Goal: Task Accomplishment & Management: Use online tool/utility

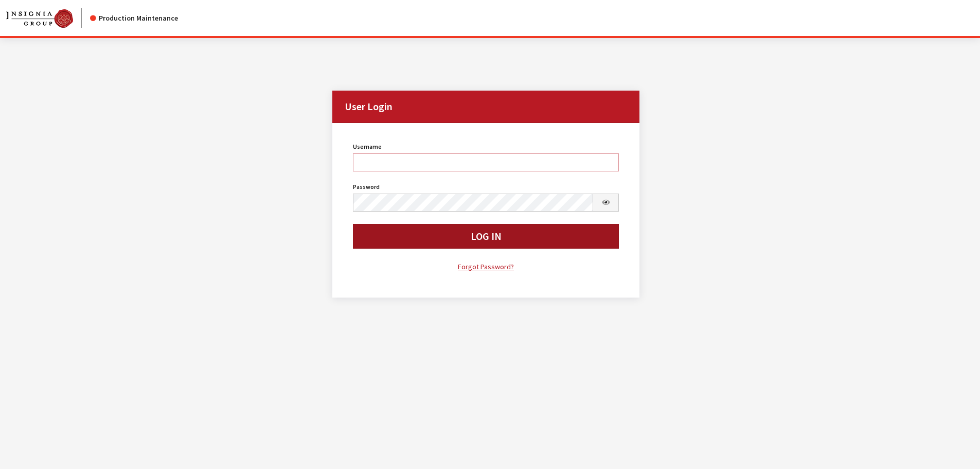
type input "cdorton"
click at [449, 230] on button "Log In" at bounding box center [486, 236] width 266 height 25
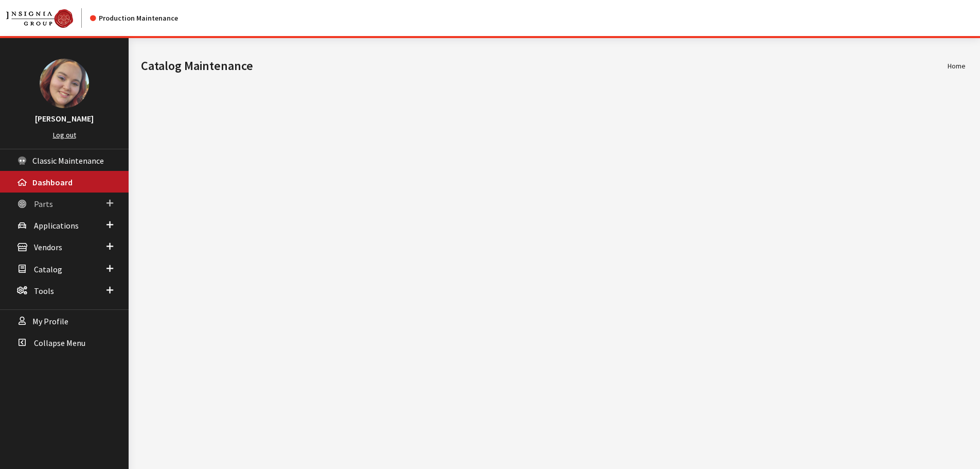
click at [35, 202] on span "Parts" at bounding box center [43, 204] width 19 height 10
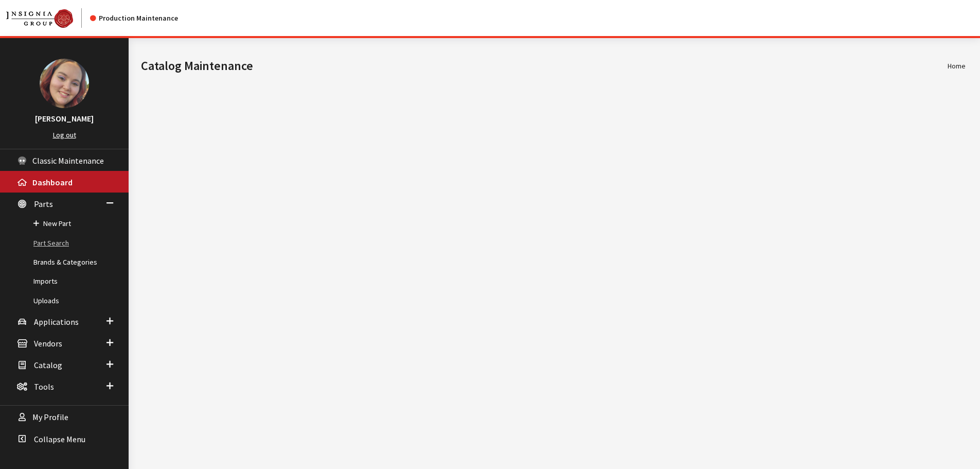
click at [56, 244] on link "Part Search" at bounding box center [64, 243] width 129 height 19
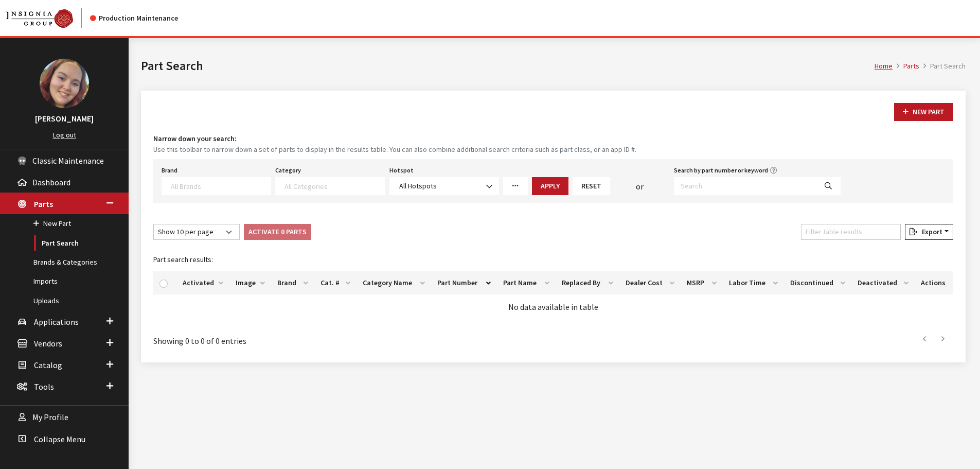
select select
click at [689, 184] on input "Search by part number or keyword" at bounding box center [745, 186] width 142 height 18
paste input "VJL3Z10A765FA"
type input "VJL3Z10A765FA"
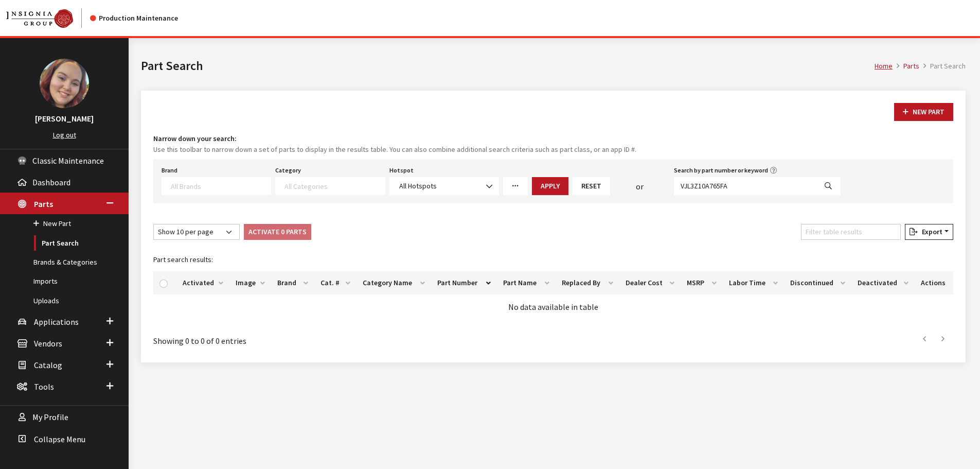
select select
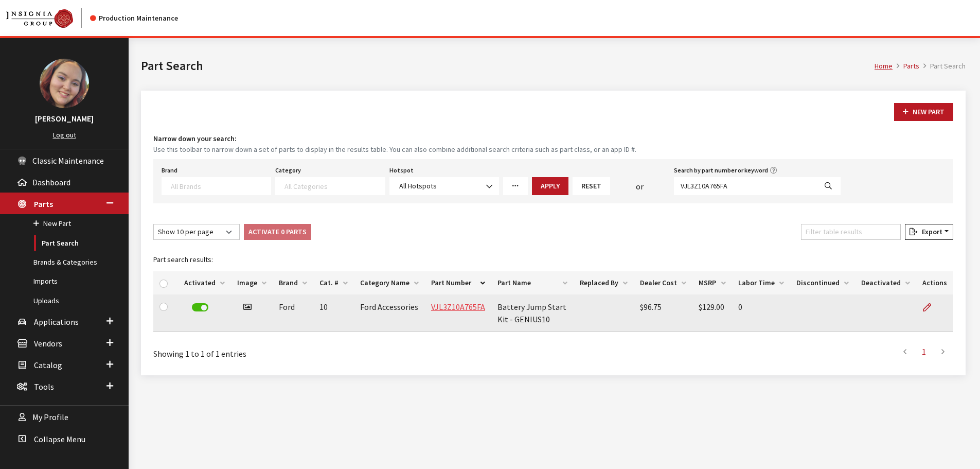
click at [447, 304] on link "VJL3Z10A765FA" at bounding box center [458, 306] width 54 height 10
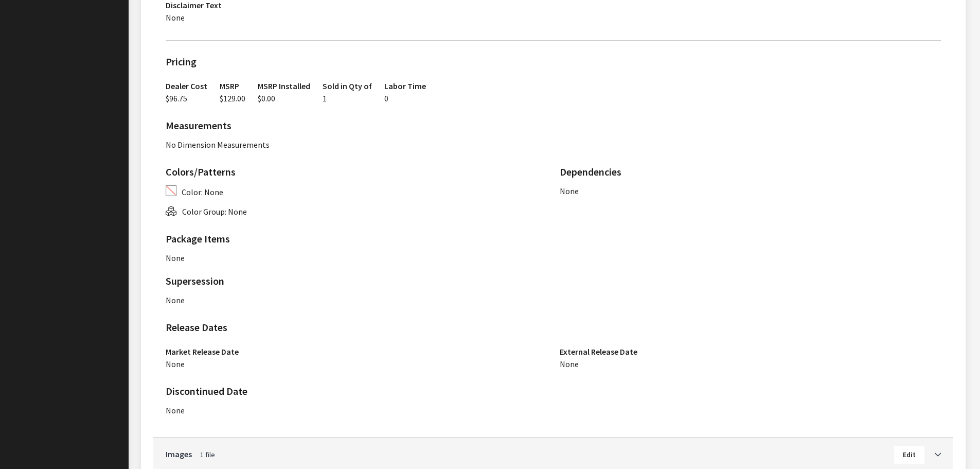
scroll to position [685, 0]
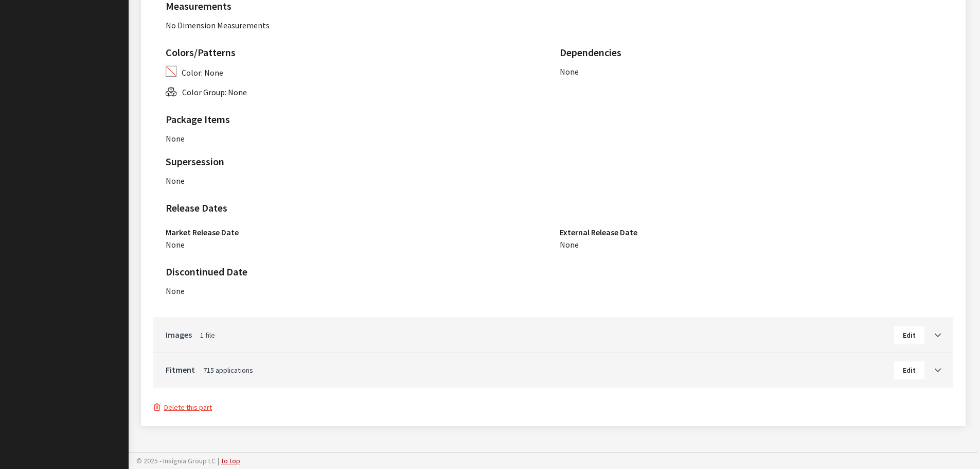
click at [525, 338] on link "Images 1 file" at bounding box center [530, 334] width 728 height 12
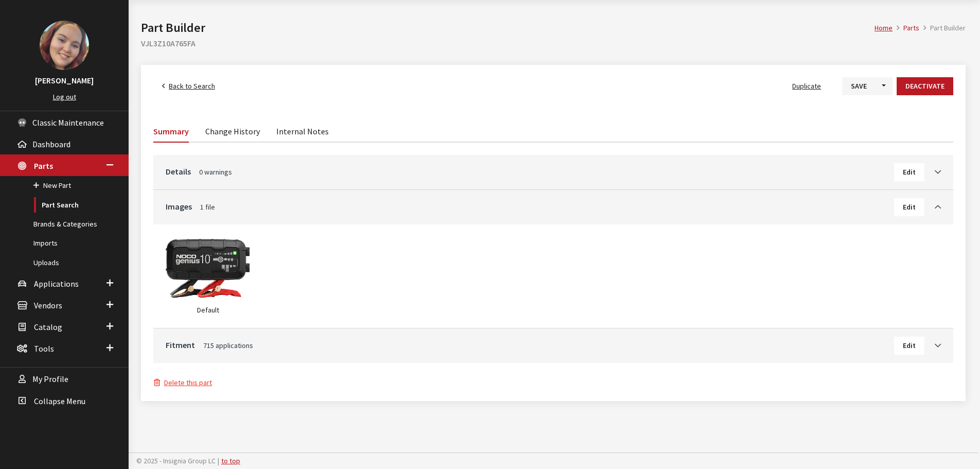
scroll to position [38, 0]
click at [515, 352] on h3 "Fitment 715 applications Edit" at bounding box center [553, 345] width 775 height 18
click at [516, 344] on link "Fitment 715 applications" at bounding box center [530, 344] width 728 height 12
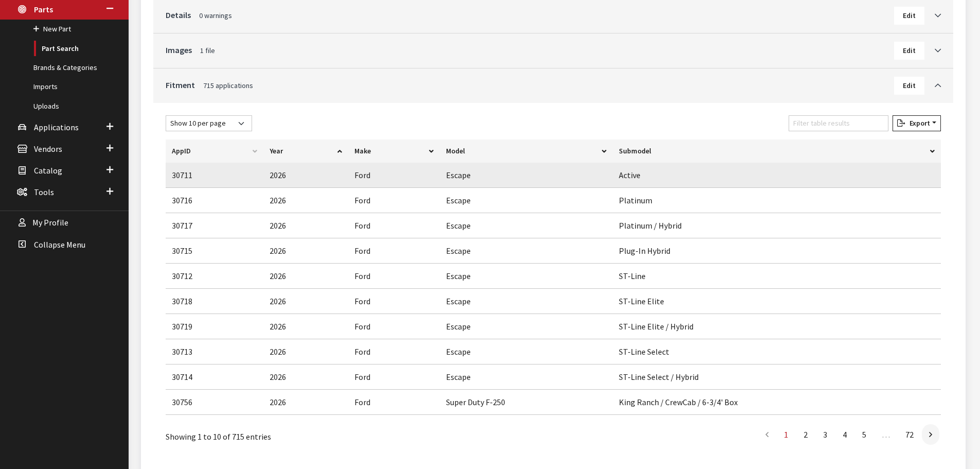
scroll to position [0, 0]
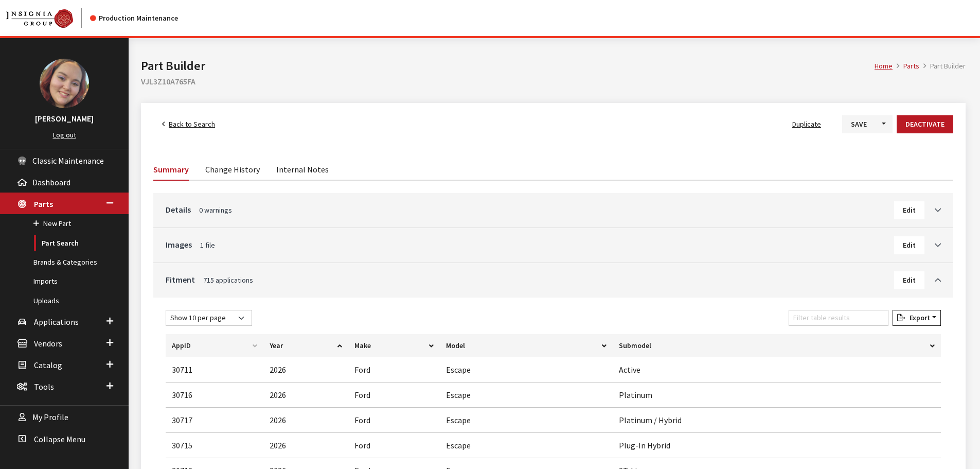
click at [328, 203] on link "Details 0 warnings" at bounding box center [530, 209] width 728 height 12
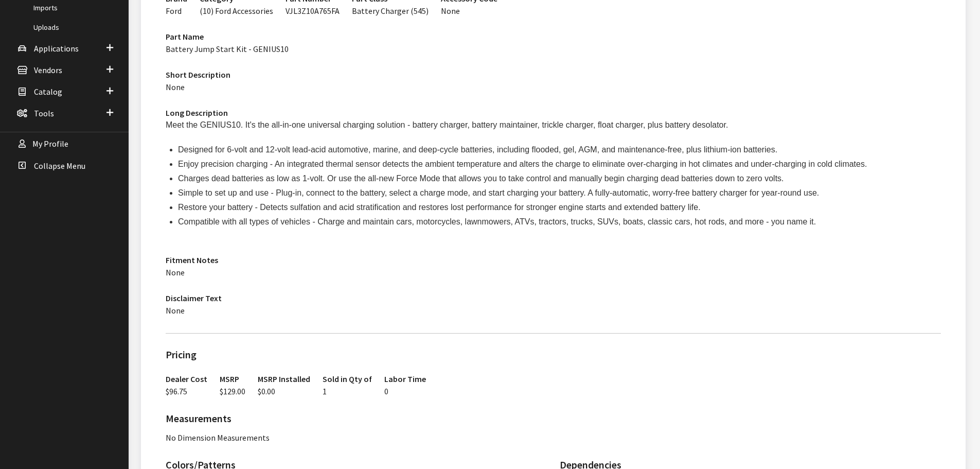
scroll to position [309, 0]
